Goal: Task Accomplishment & Management: Complete application form

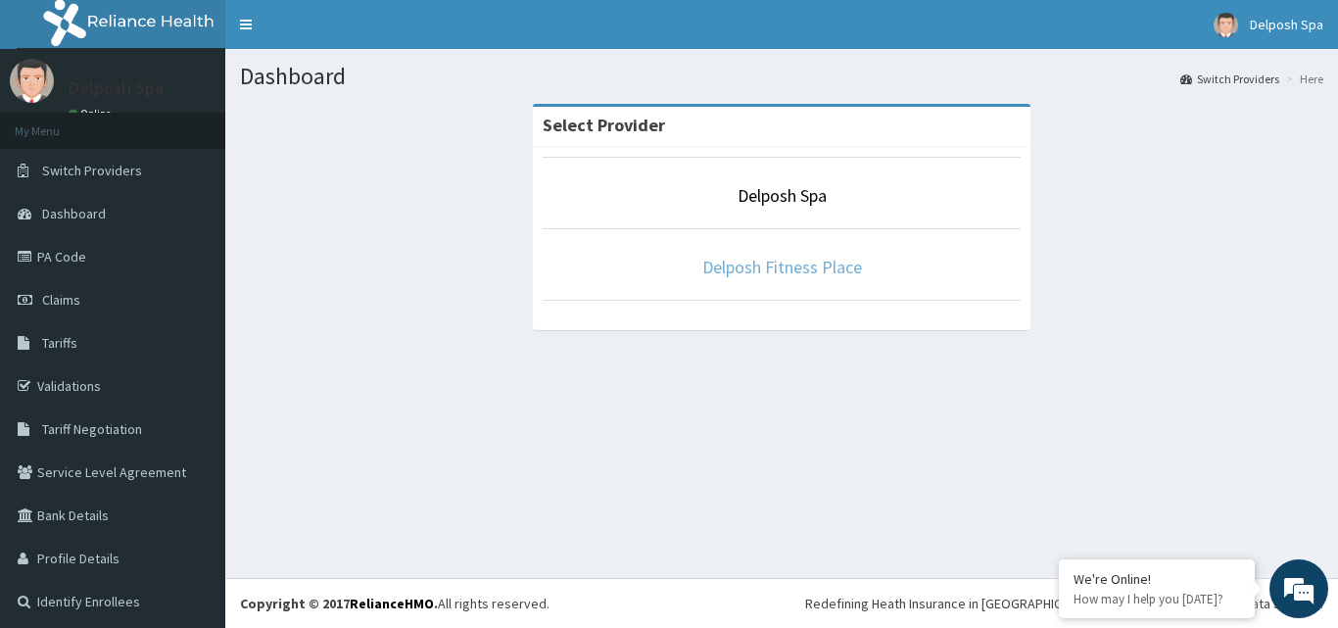
click at [791, 274] on link "Delposh Fitness Place" at bounding box center [782, 267] width 160 height 23
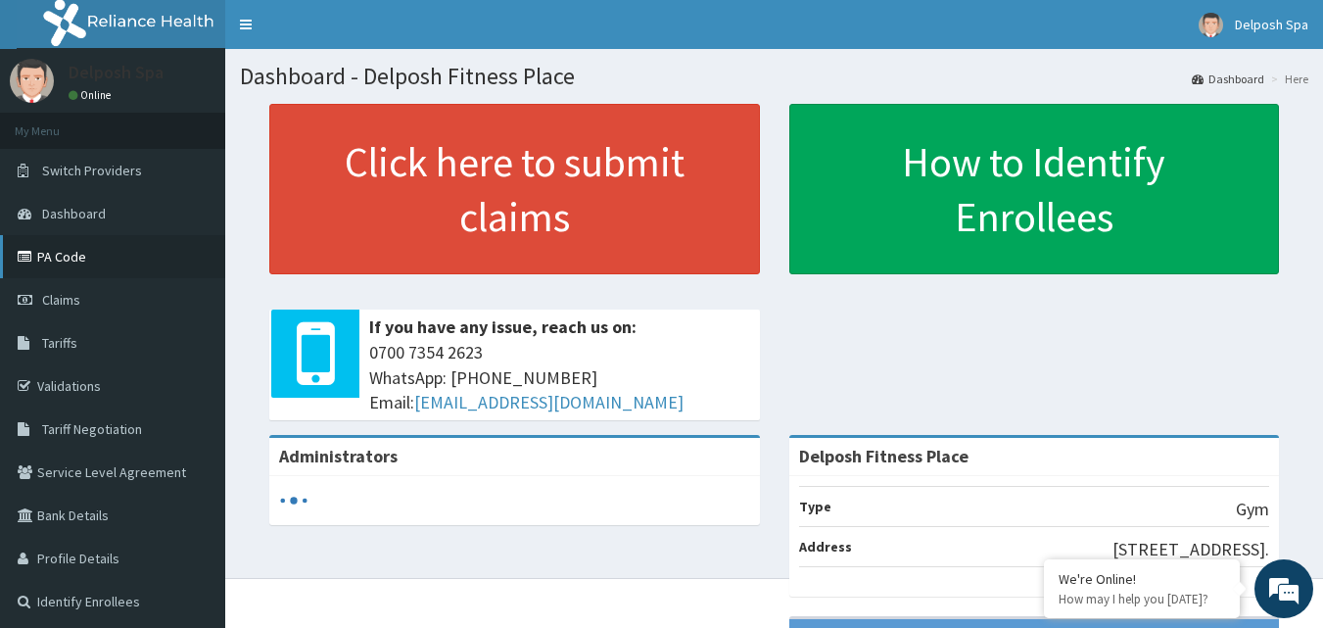
click at [157, 258] on link "PA Code" at bounding box center [112, 256] width 225 height 43
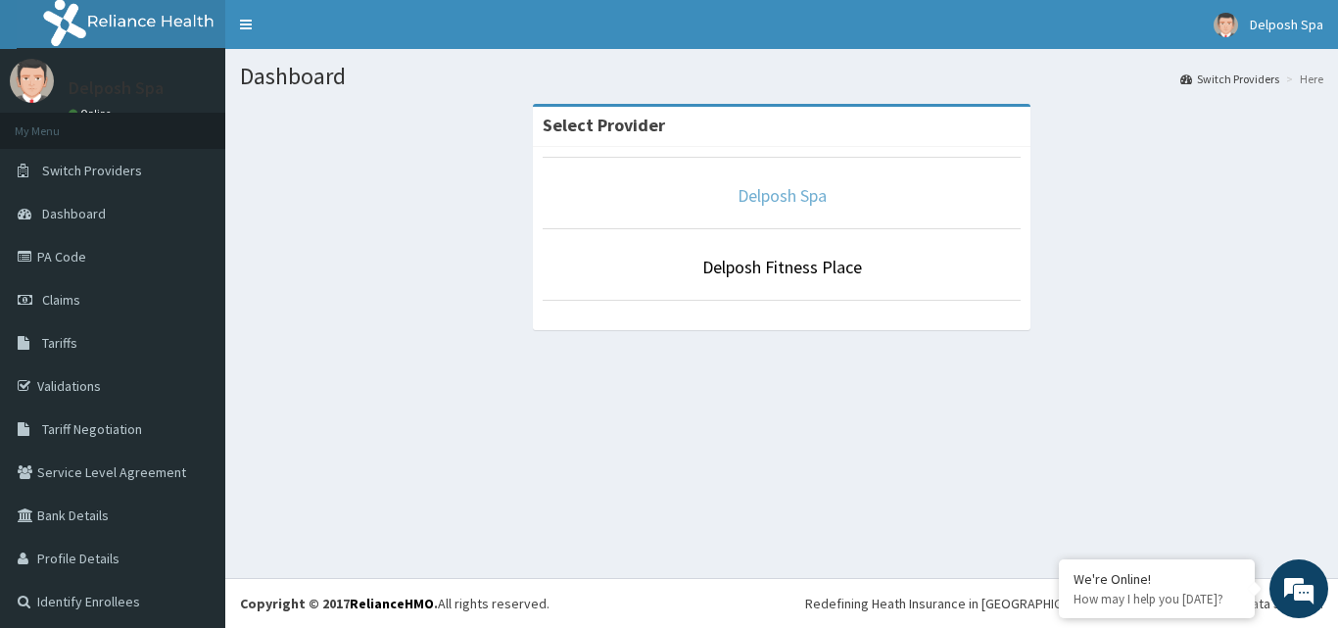
click at [785, 199] on link "Delposh Spa" at bounding box center [781, 195] width 89 height 23
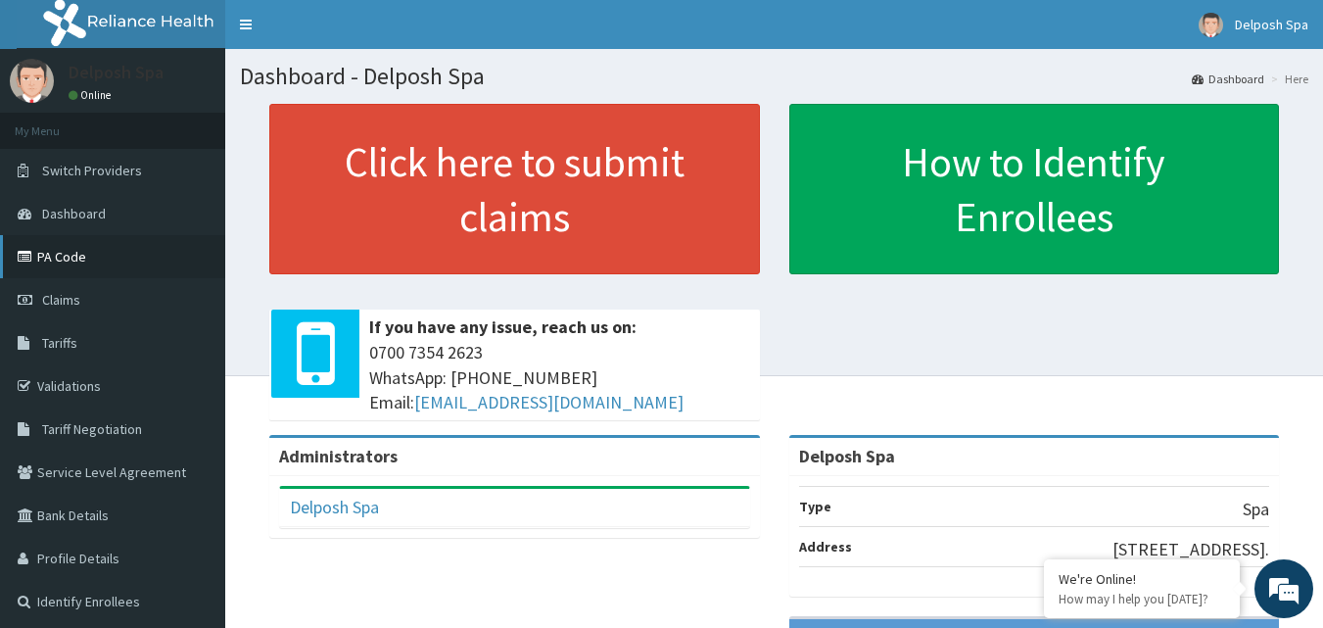
click at [148, 269] on link "PA Code" at bounding box center [112, 256] width 225 height 43
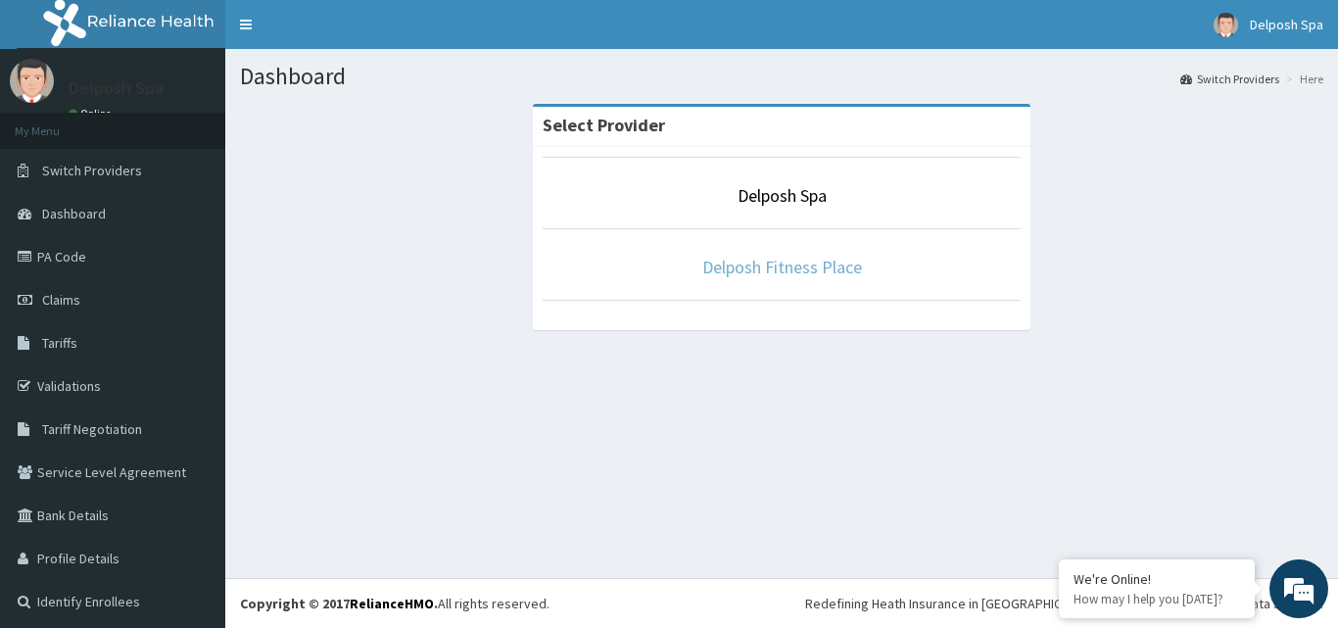
click at [716, 259] on link "Delposh Fitness Place" at bounding box center [782, 267] width 160 height 23
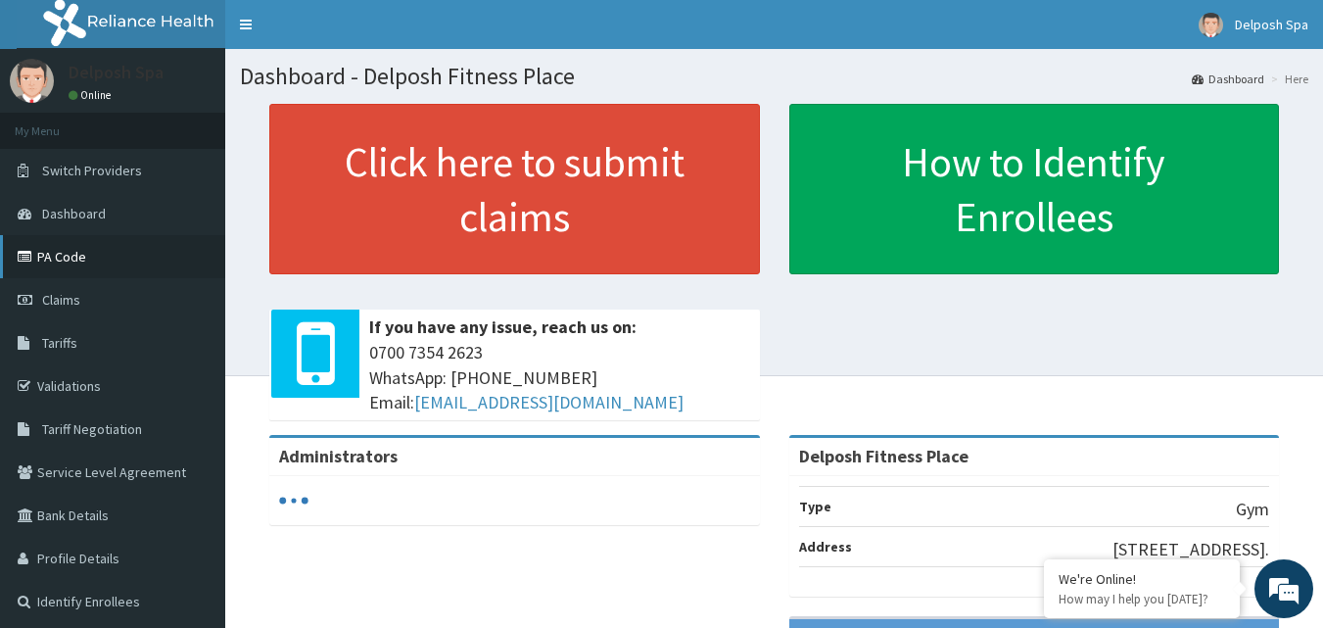
click at [161, 261] on link "PA Code" at bounding box center [112, 256] width 225 height 43
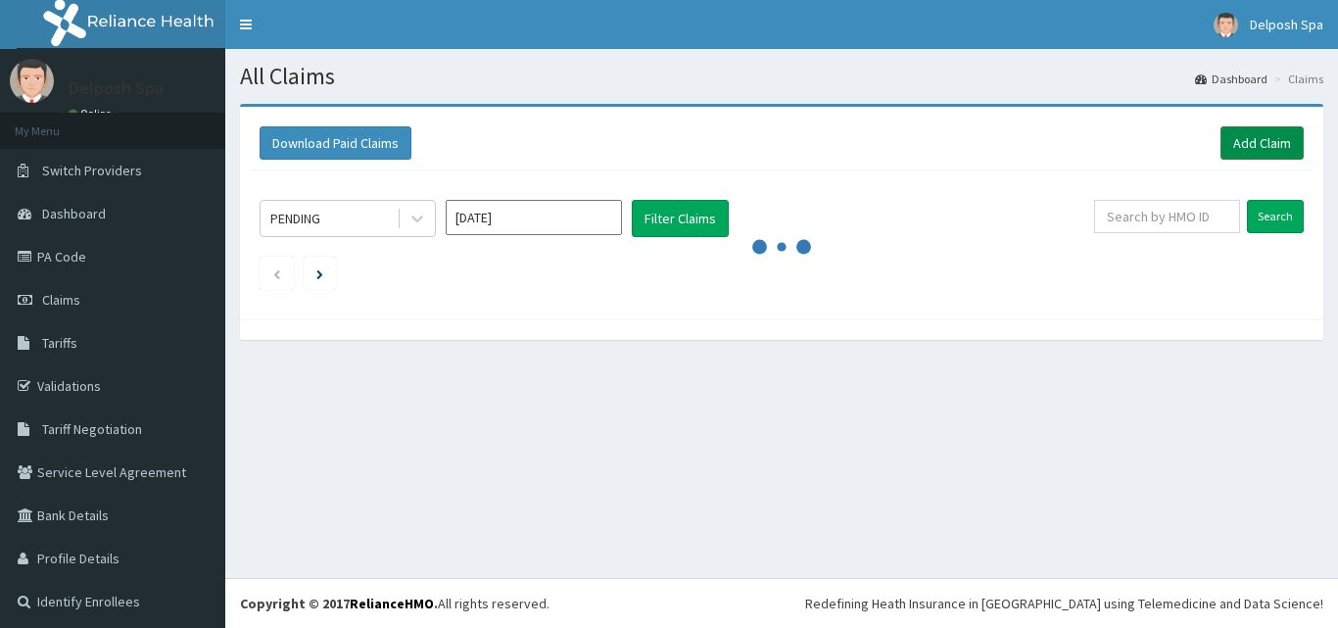
click at [1241, 144] on link "Add Claim" at bounding box center [1261, 142] width 83 height 33
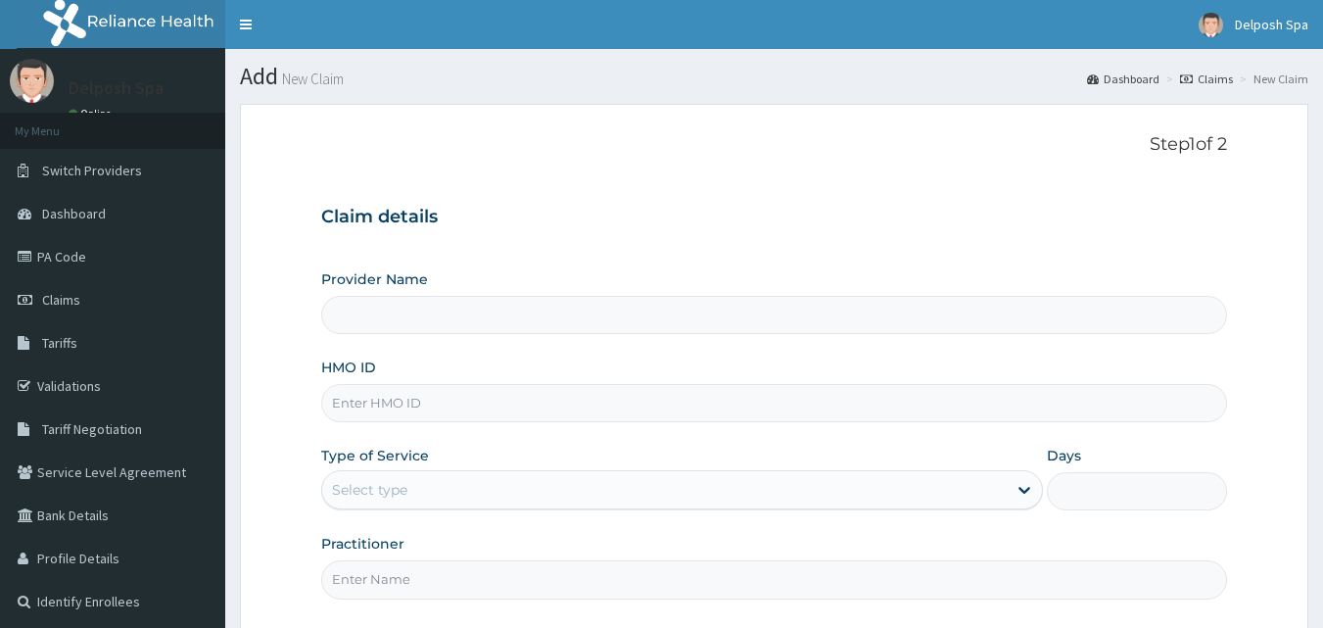
click at [617, 408] on input "HMO ID" at bounding box center [774, 403] width 907 height 38
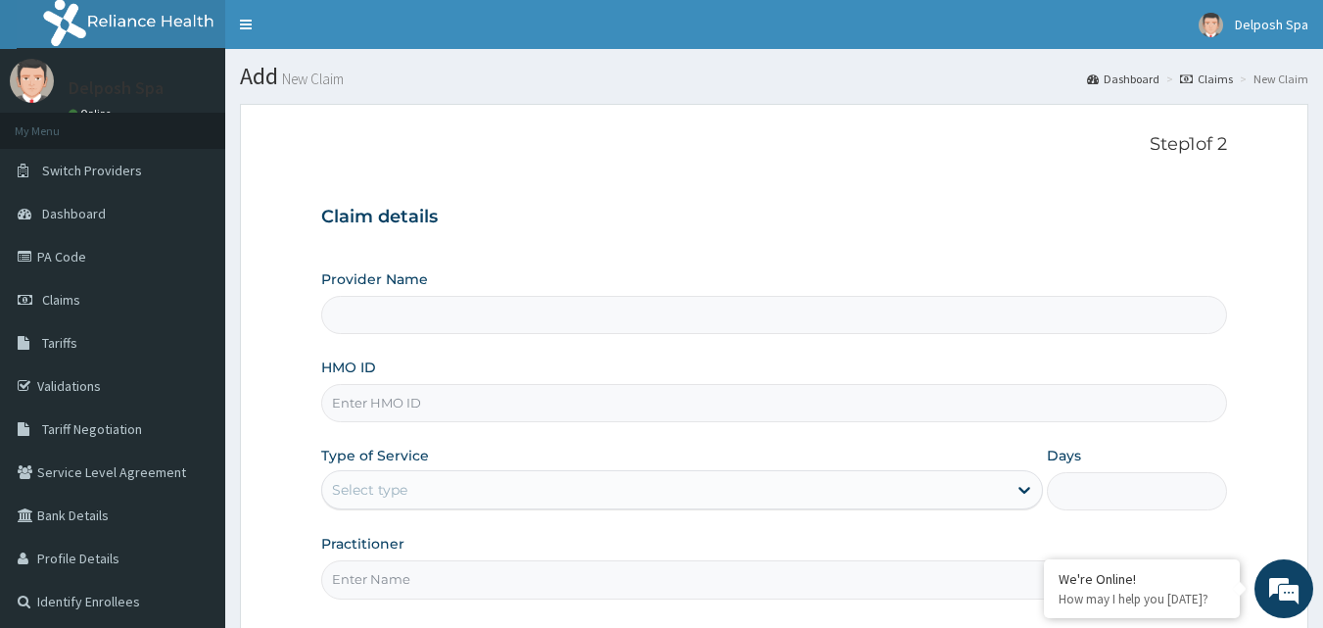
type input "P"
type input "PRS/10062/A"
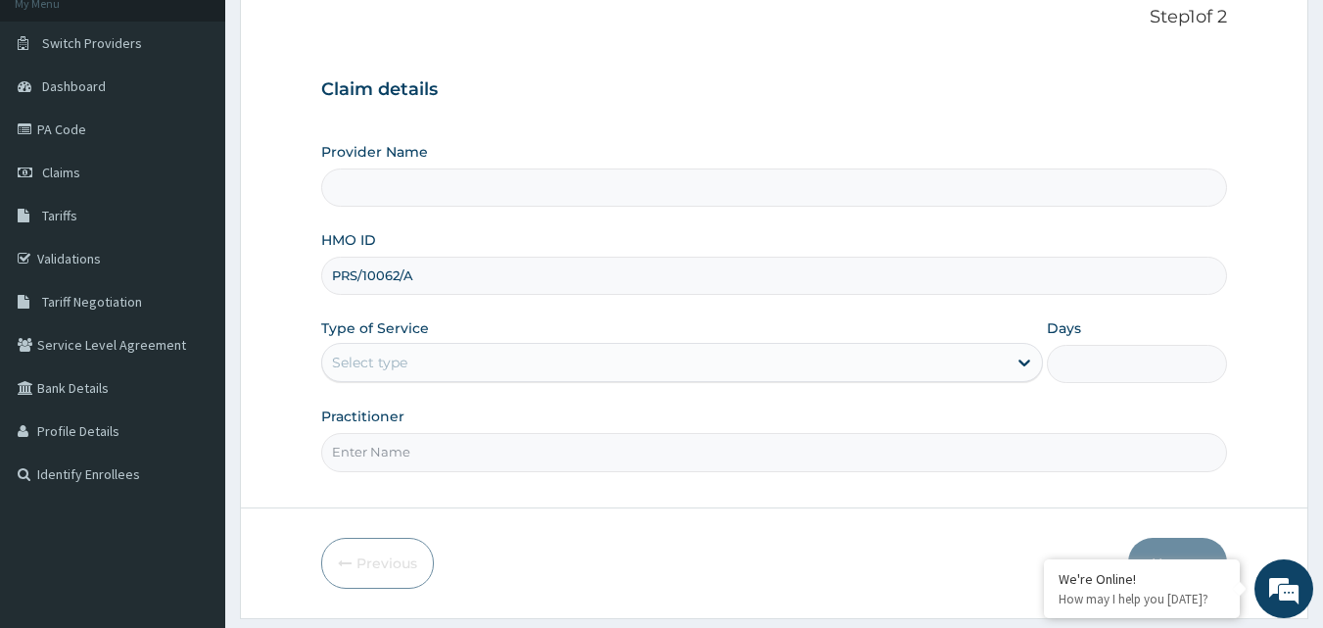
type input "Delposh Fitness Place"
type input "1"
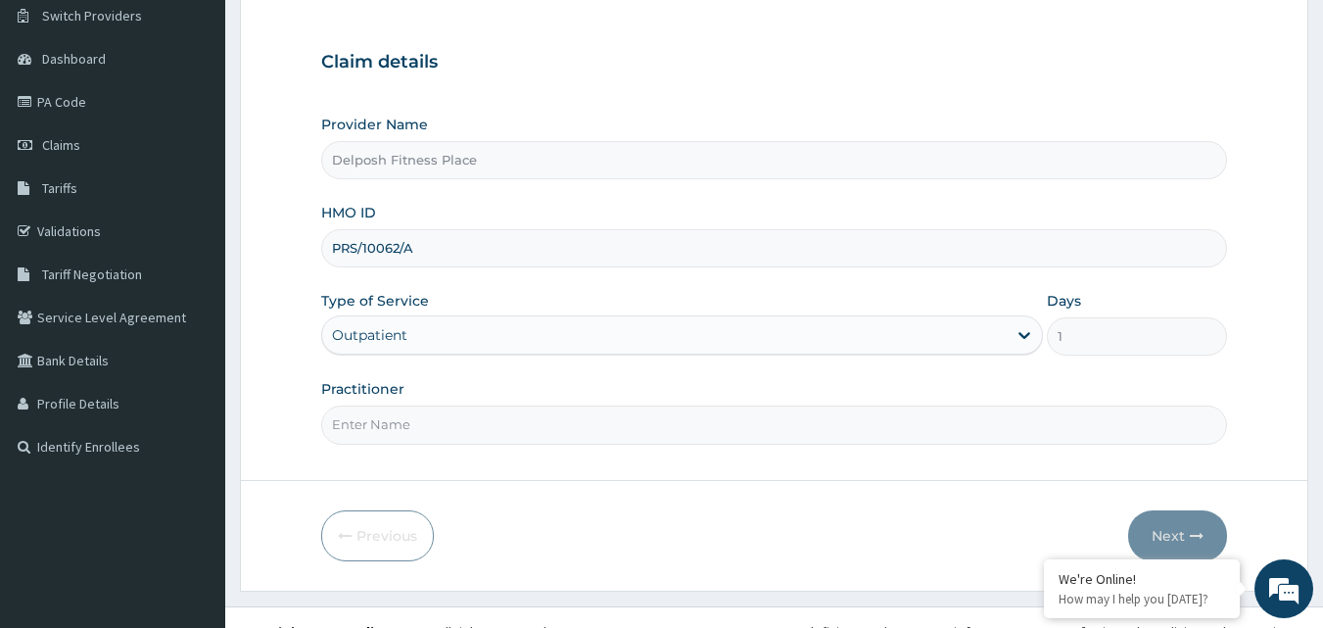
scroll to position [183, 0]
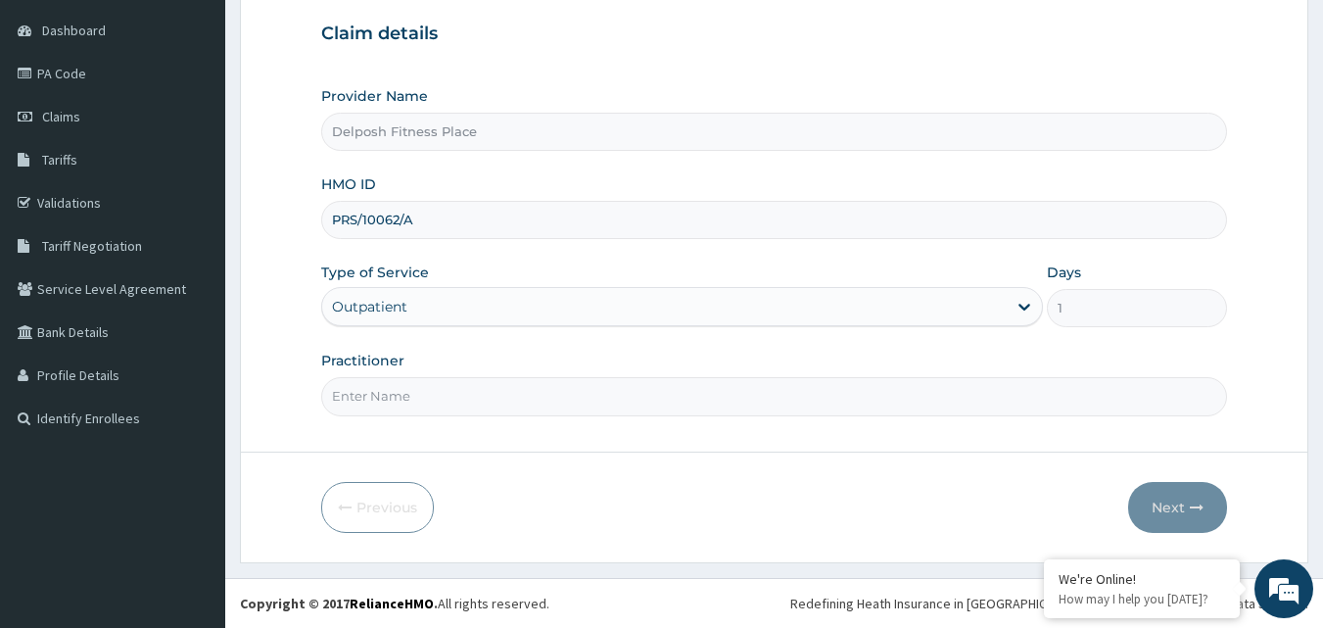
click at [975, 404] on input "Practitioner" at bounding box center [774, 396] width 907 height 38
type input "CLARKSON"
click at [1206, 507] on button "Next" at bounding box center [1177, 507] width 99 height 51
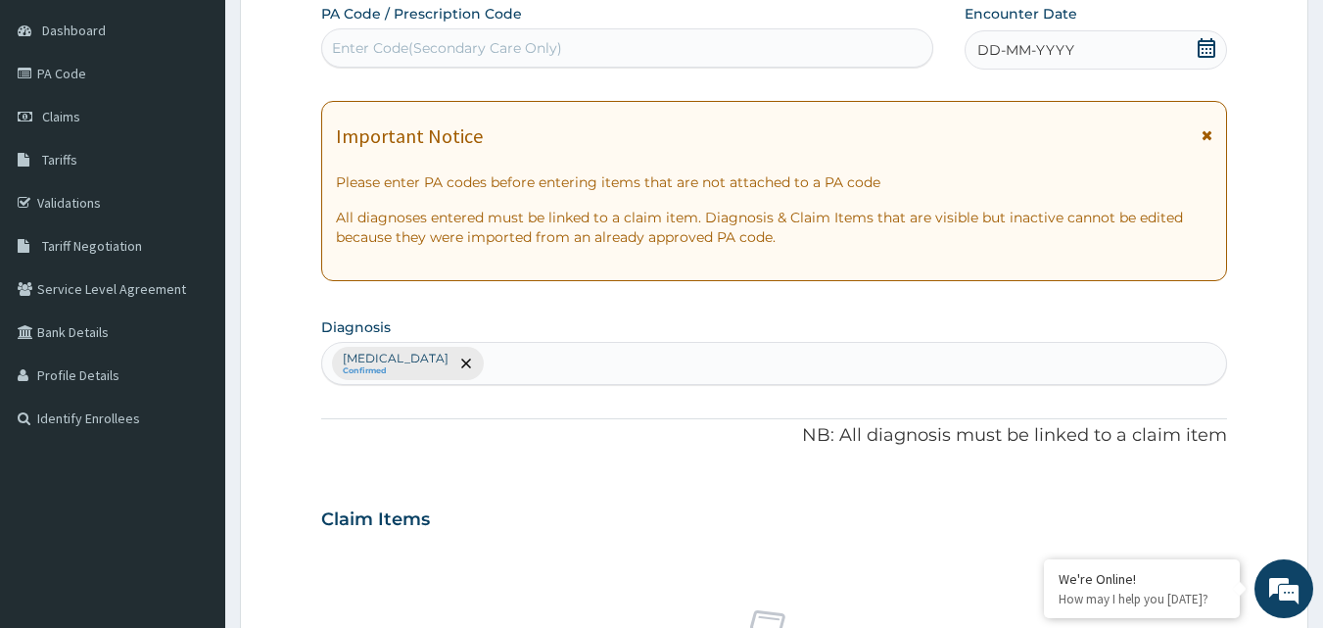
click at [629, 49] on div "Enter Code(Secondary Care Only)" at bounding box center [627, 47] width 611 height 31
paste input "PA/577946"
type input "PA/577946"
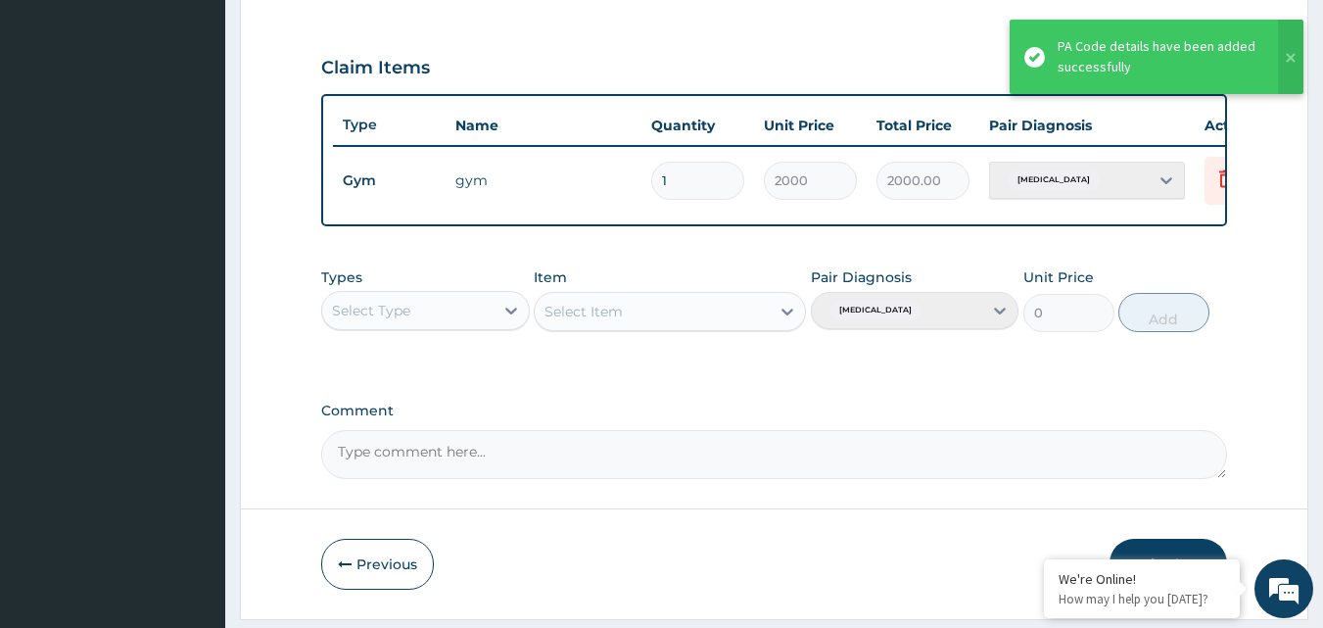
scroll to position [706, 0]
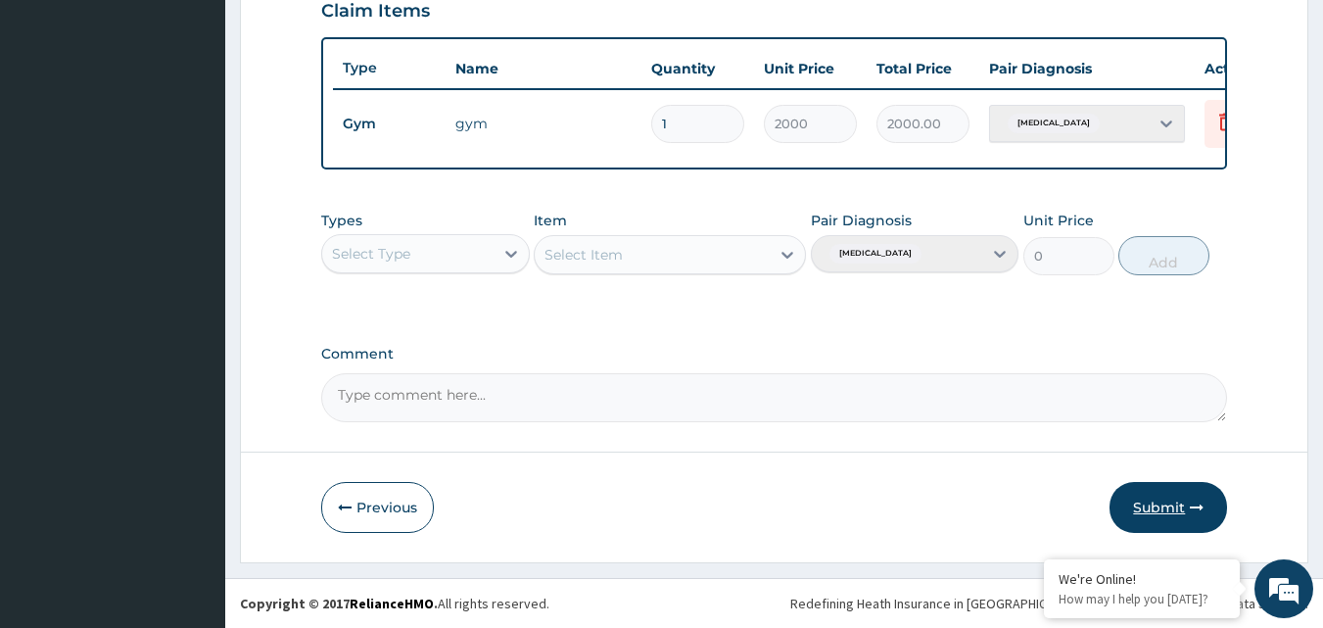
click at [1179, 500] on button "Submit" at bounding box center [1169, 507] width 118 height 51
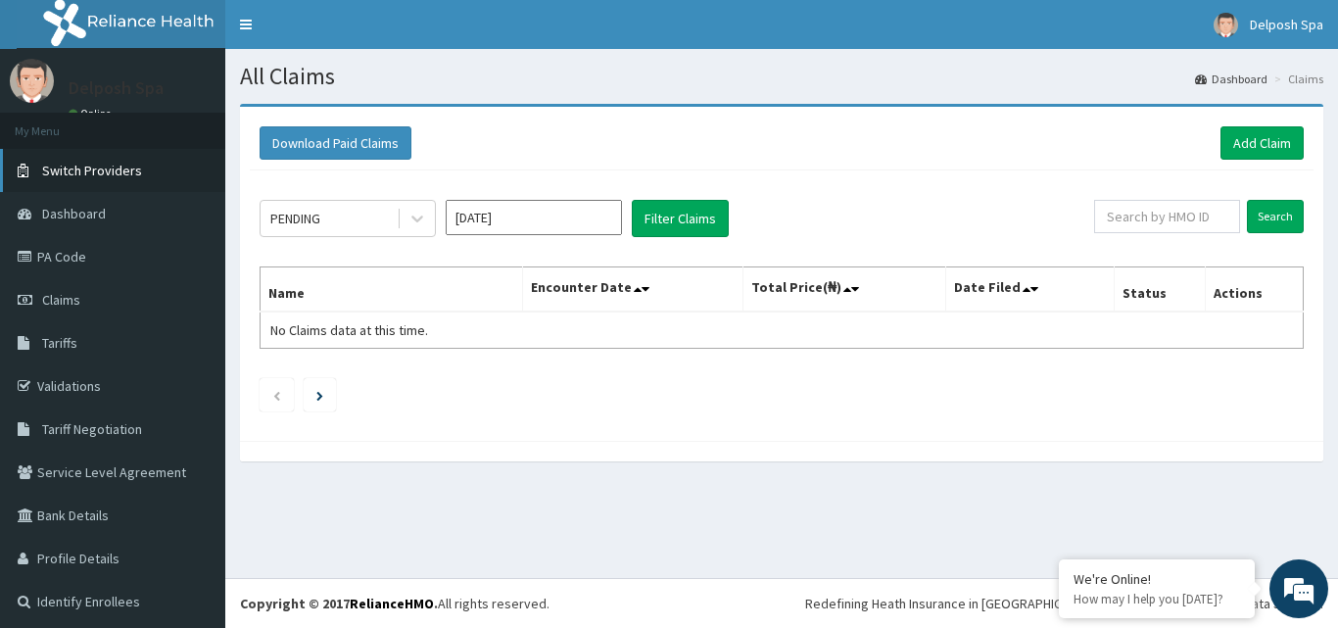
click at [83, 179] on link "Switch Providers" at bounding box center [112, 170] width 225 height 43
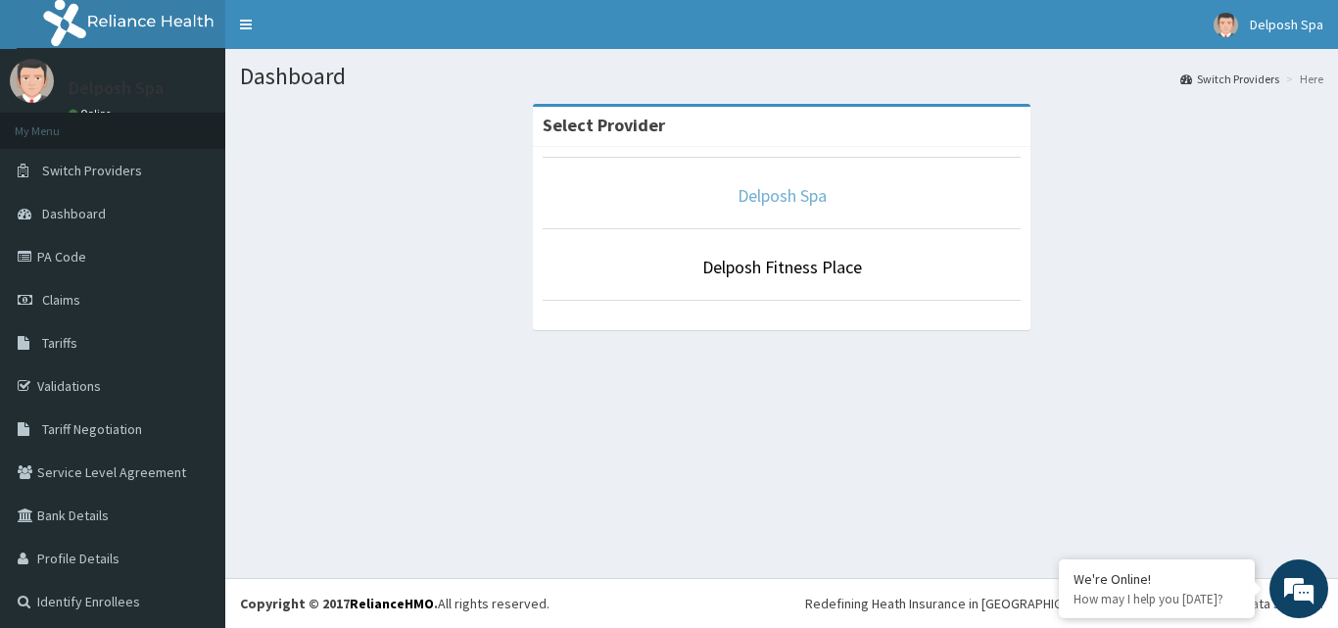
click at [774, 195] on link "Delposh Spa" at bounding box center [781, 195] width 89 height 23
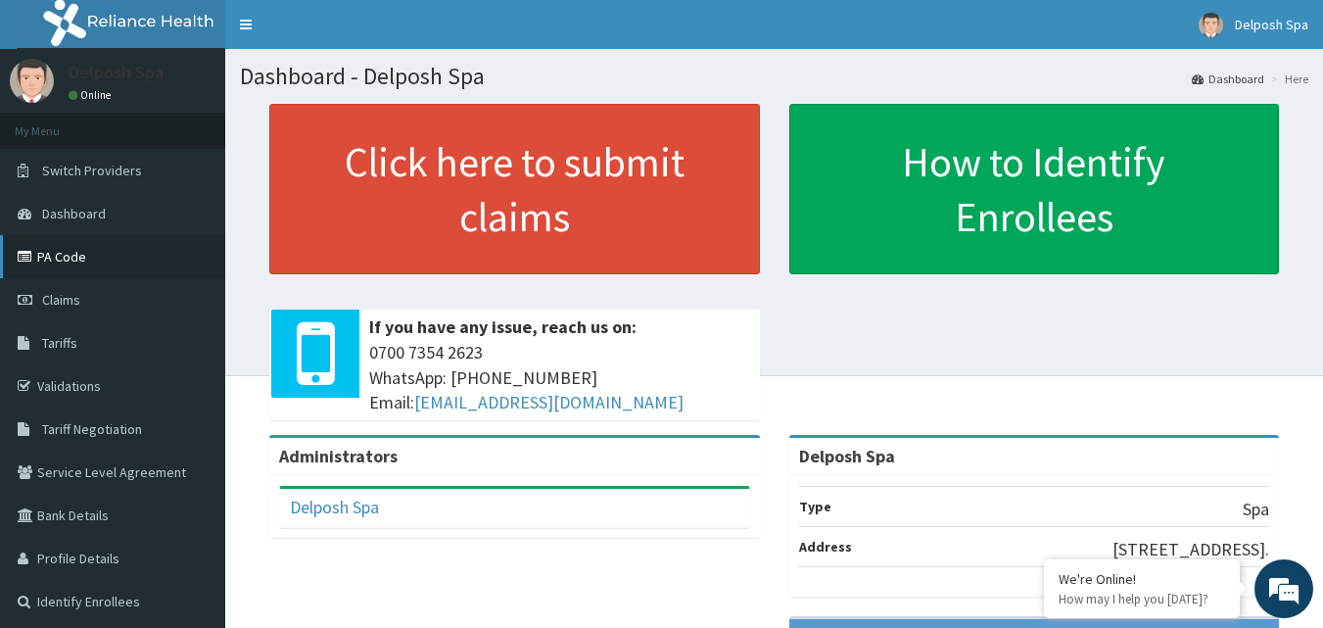
click at [89, 266] on link "PA Code" at bounding box center [112, 256] width 225 height 43
